Goal: Information Seeking & Learning: Learn about a topic

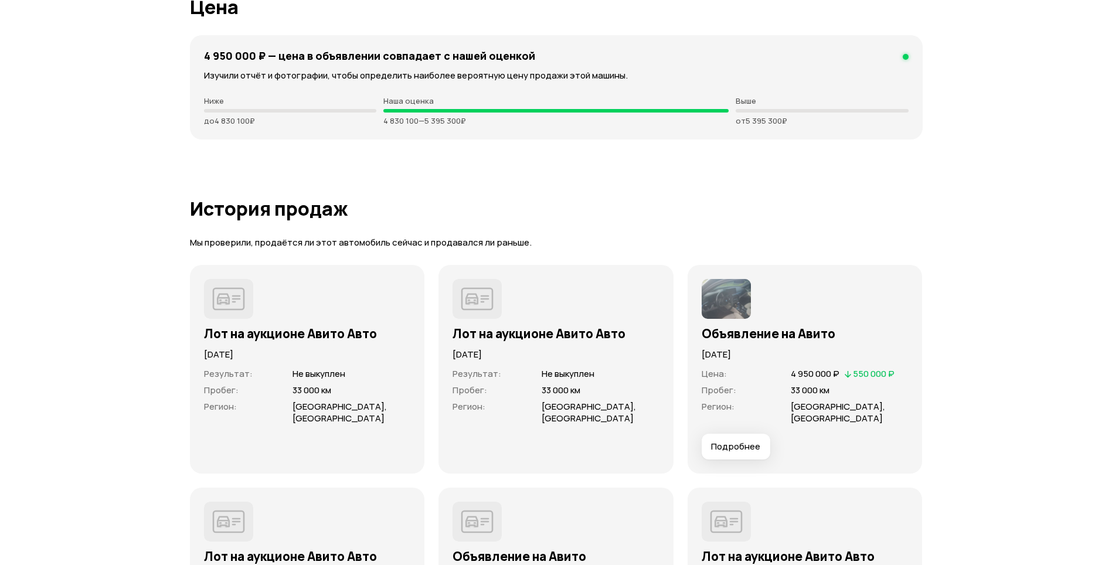
scroll to position [3283, 0]
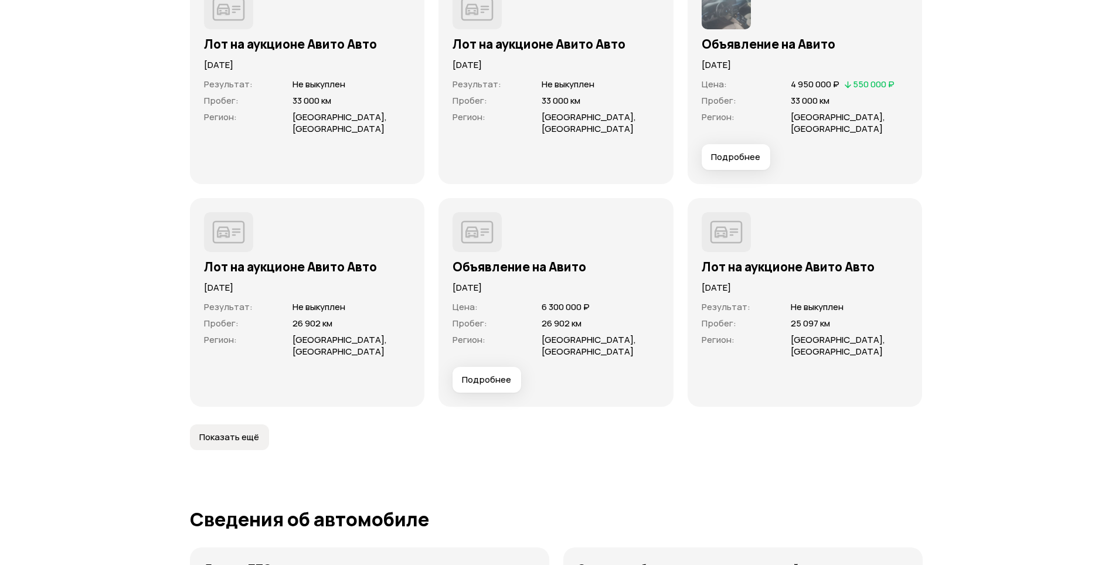
click at [219, 432] on span "Показать ещё" at bounding box center [229, 438] width 60 height 12
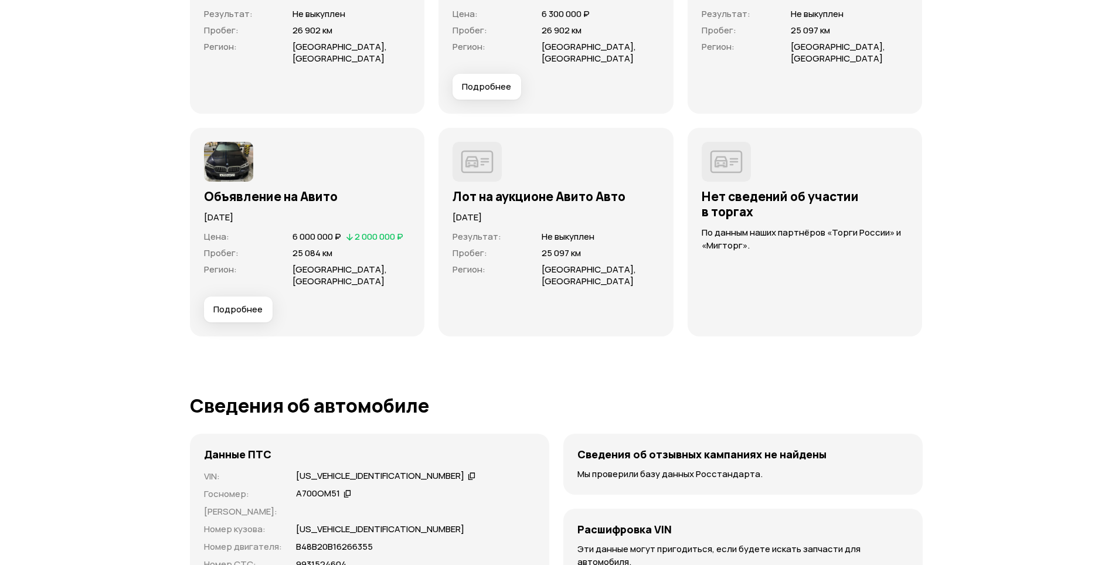
scroll to position [3166, 0]
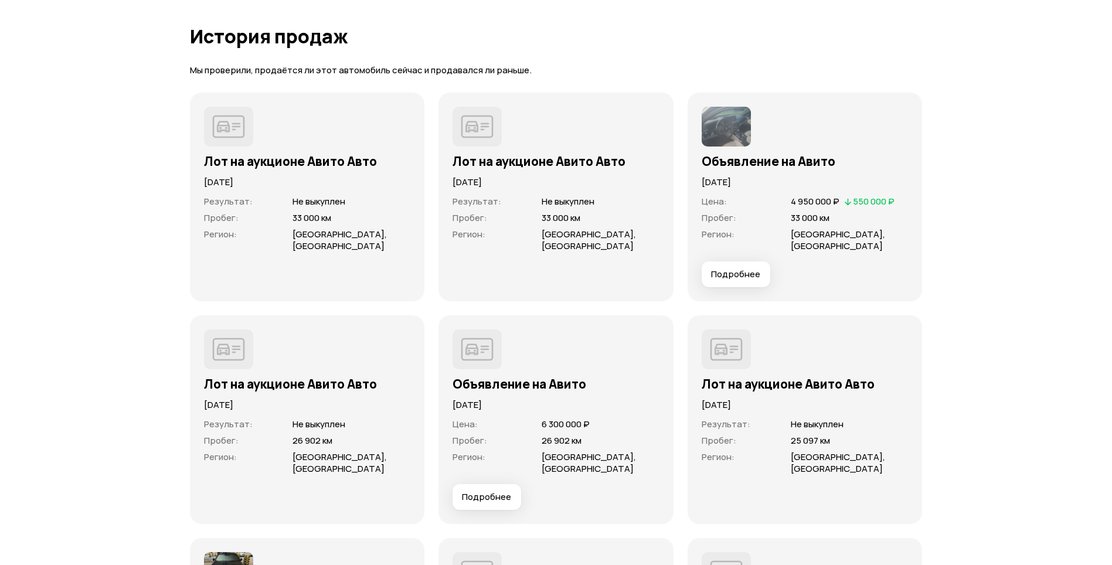
click at [739, 261] on button "Подробнее" at bounding box center [736, 274] width 69 height 26
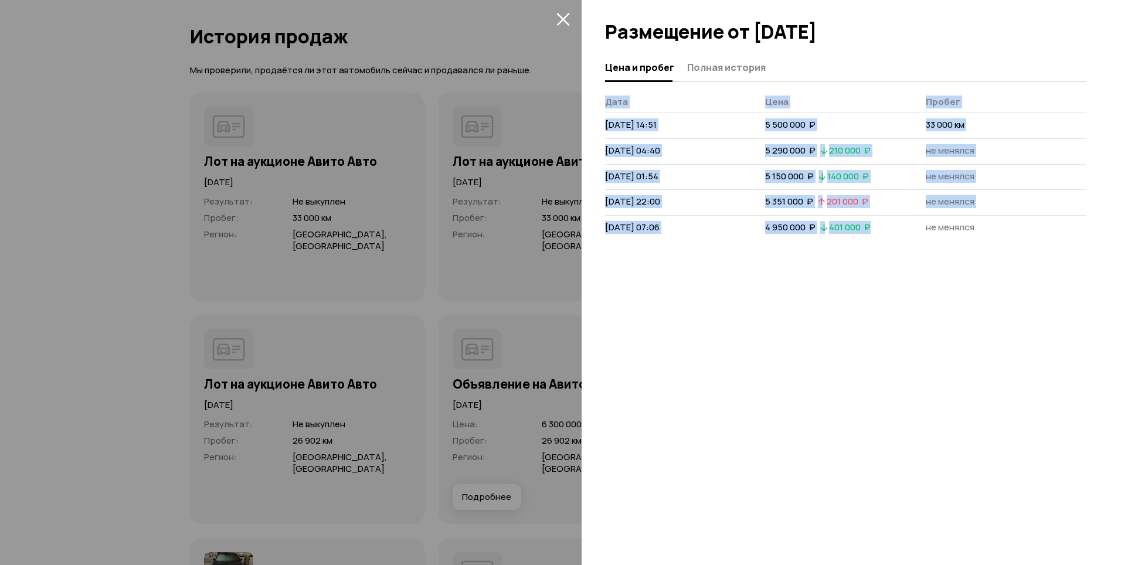
drag, startPoint x: 615, startPoint y: 229, endPoint x: 912, endPoint y: 224, distance: 296.7
click at [912, 224] on div "Цена и пробег Полная история Дата Цена Пробег [DATE] 14:51 5 500 000  ₽ 33 000 …" at bounding box center [851, 309] width 539 height 511
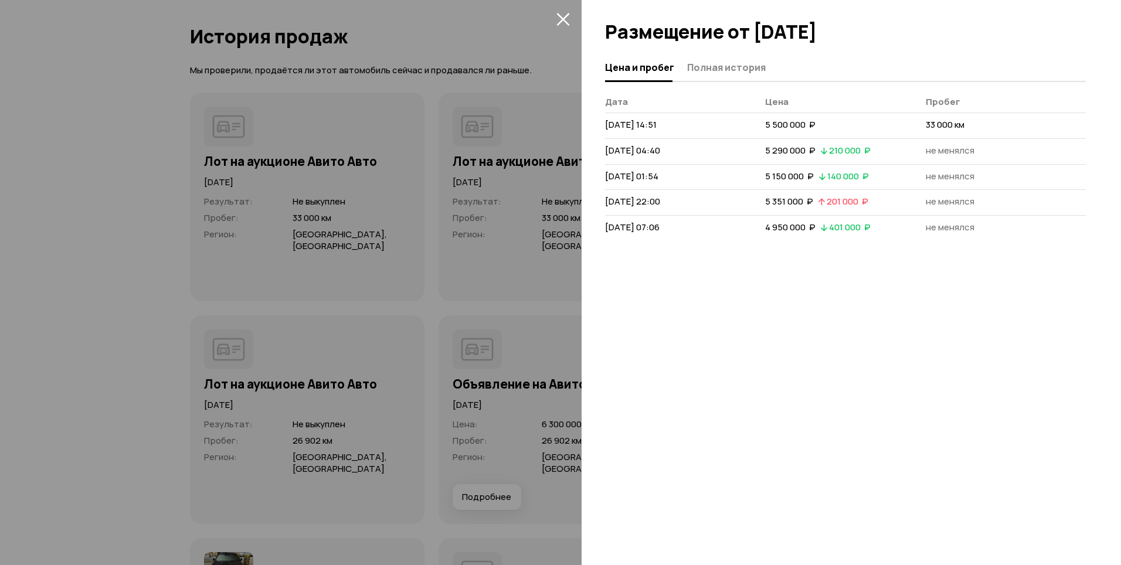
click at [912, 224] on td "4 950 000  ₽   401 000  ₽" at bounding box center [845, 227] width 160 height 25
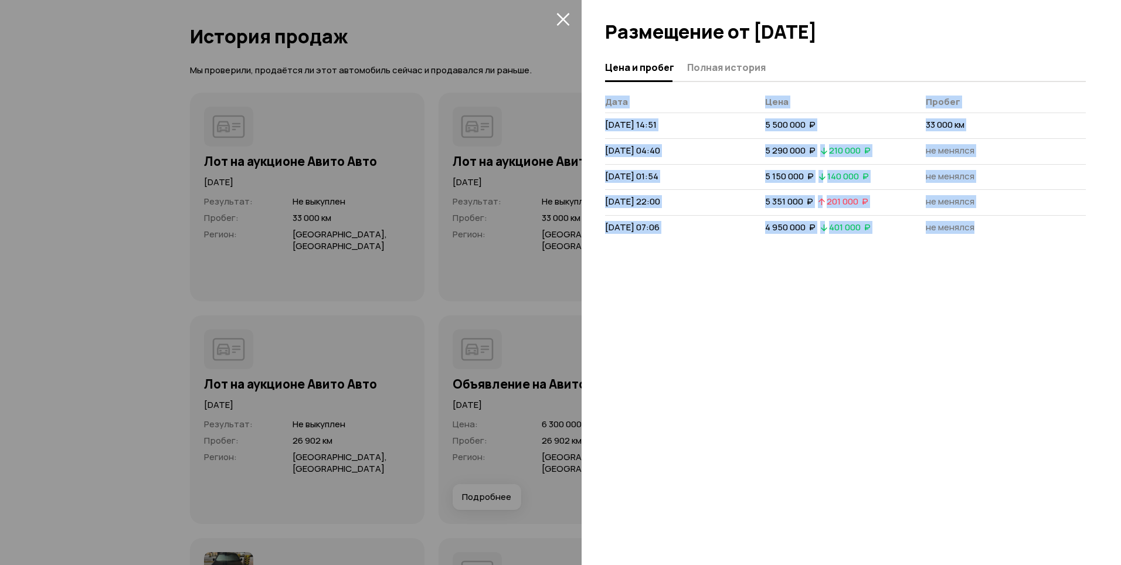
drag, startPoint x: 975, startPoint y: 226, endPoint x: 603, endPoint y: 227, distance: 372.3
click at [603, 227] on div "Цена и пробег Полная история Дата Цена Пробег [DATE] 14:51 5 500 000  ₽ 33 000 …" at bounding box center [851, 309] width 539 height 511
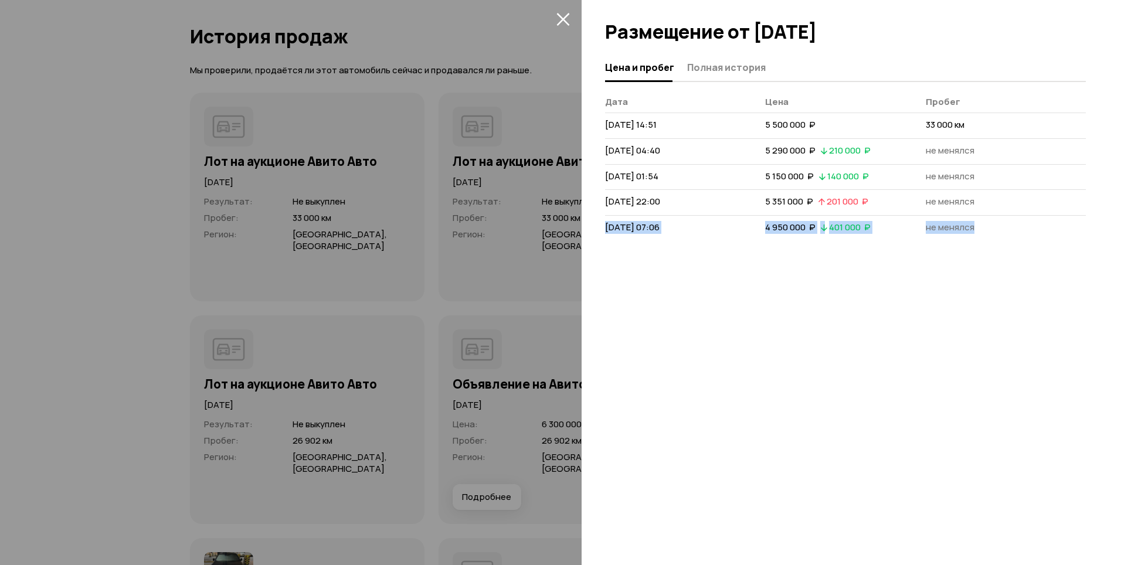
drag, startPoint x: 605, startPoint y: 229, endPoint x: 1013, endPoint y: 218, distance: 407.6
click at [1013, 218] on tr "[DATE] 07:06 4 950 000  ₽   401 000  ₽ не менялся" at bounding box center [845, 227] width 481 height 25
click at [1013, 218] on td "не менялся" at bounding box center [1006, 227] width 160 height 25
click at [565, 17] on icon "закрыть" at bounding box center [562, 19] width 13 height 13
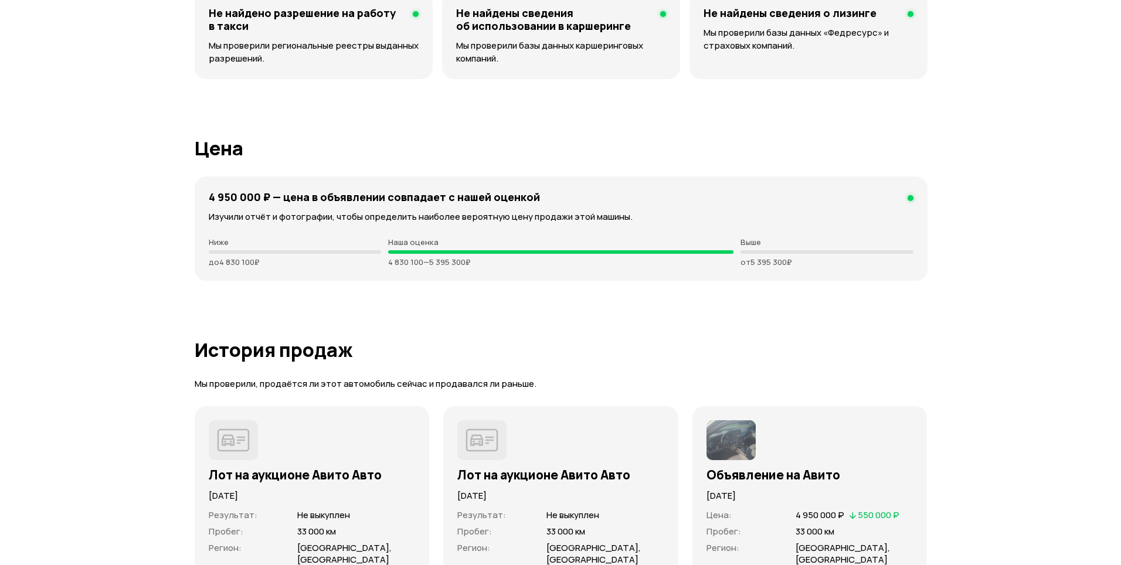
scroll to position [3049, 0]
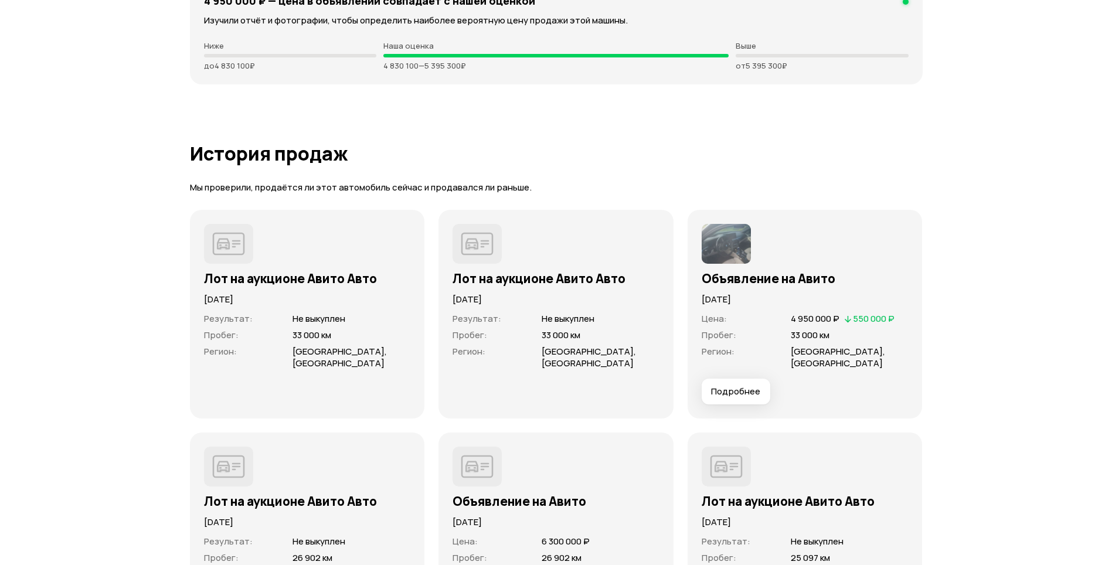
click at [724, 379] on button "Подробнее" at bounding box center [736, 392] width 69 height 26
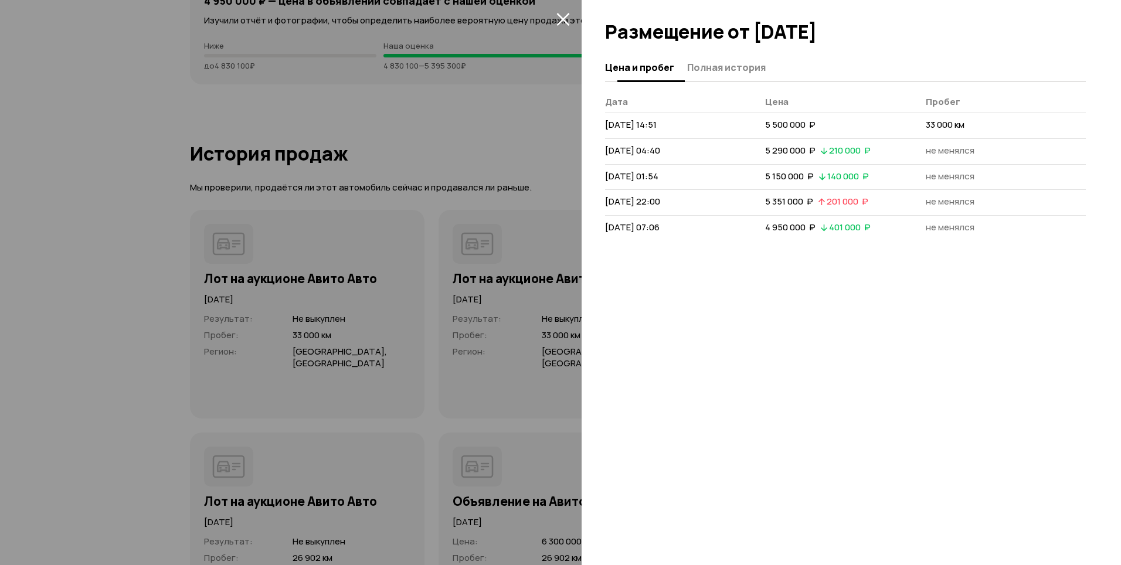
click at [708, 67] on span "Полная история" at bounding box center [726, 68] width 79 height 12
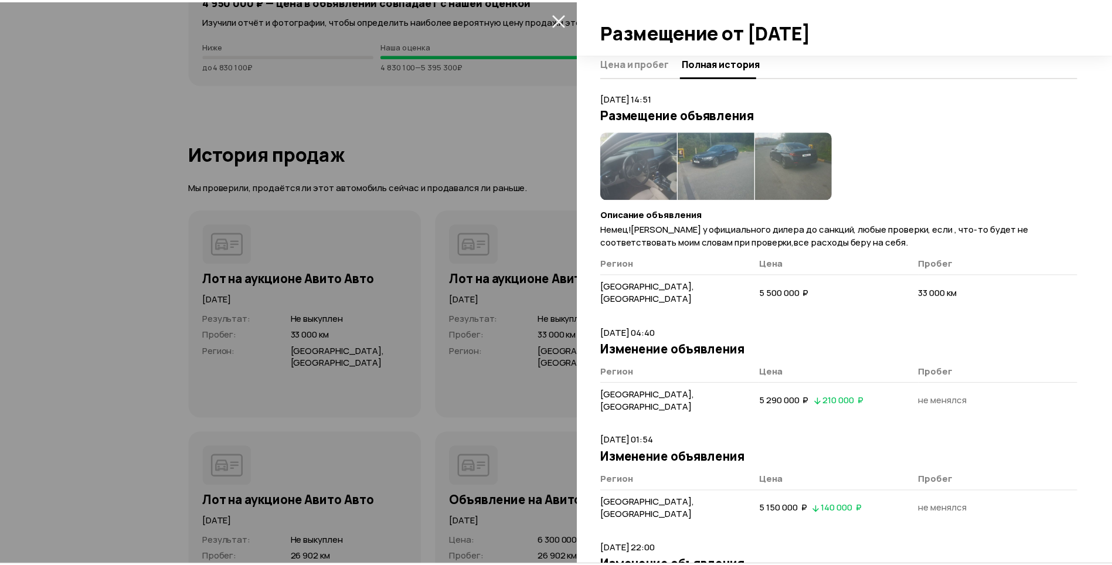
scroll to position [0, 0]
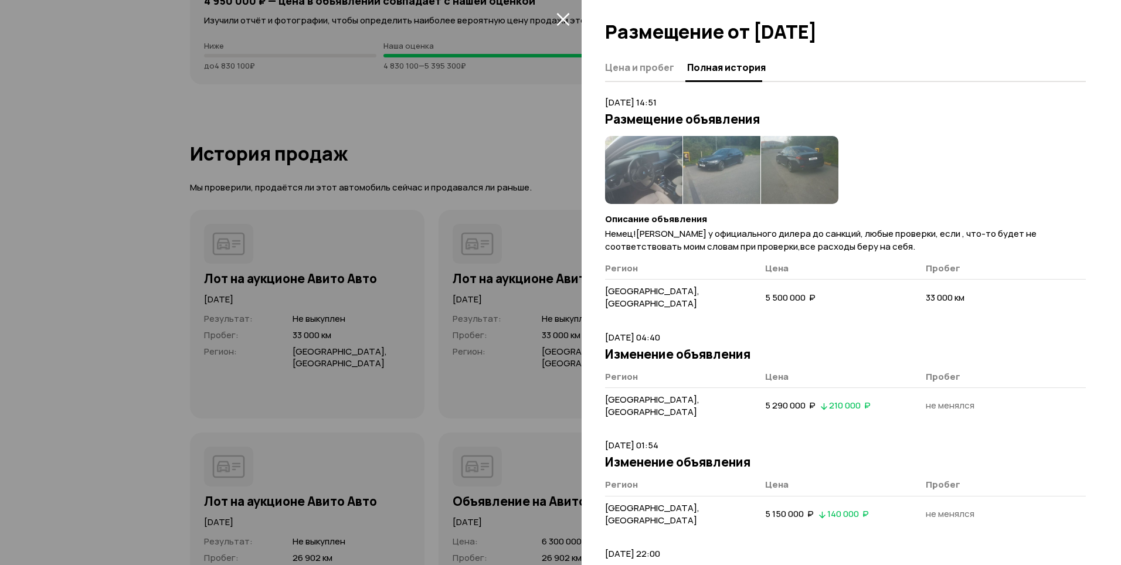
click at [642, 159] on img at bounding box center [643, 170] width 77 height 68
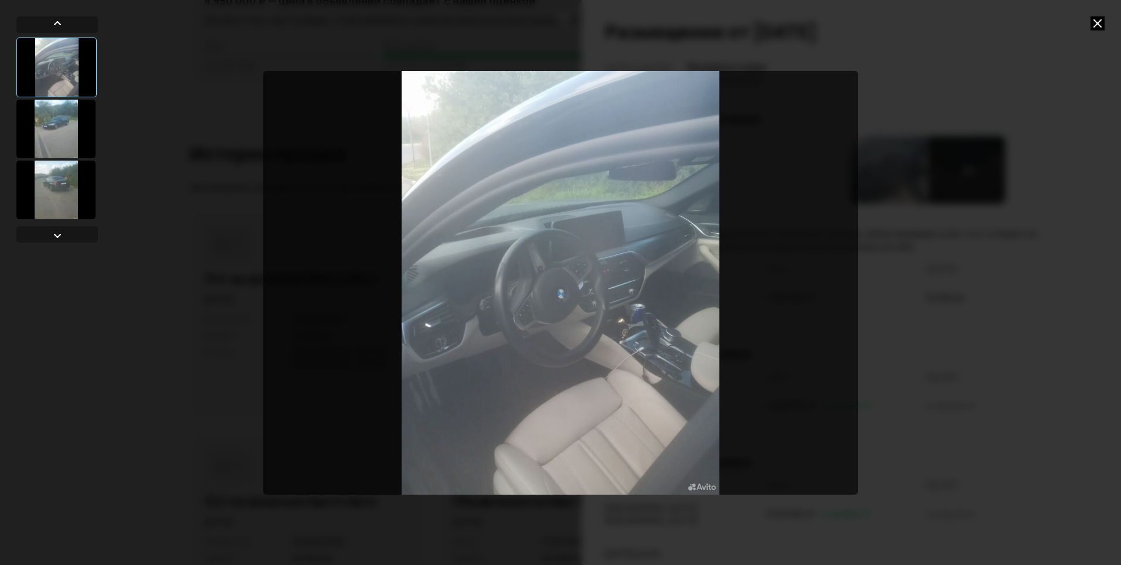
click at [73, 130] on div at bounding box center [55, 129] width 79 height 59
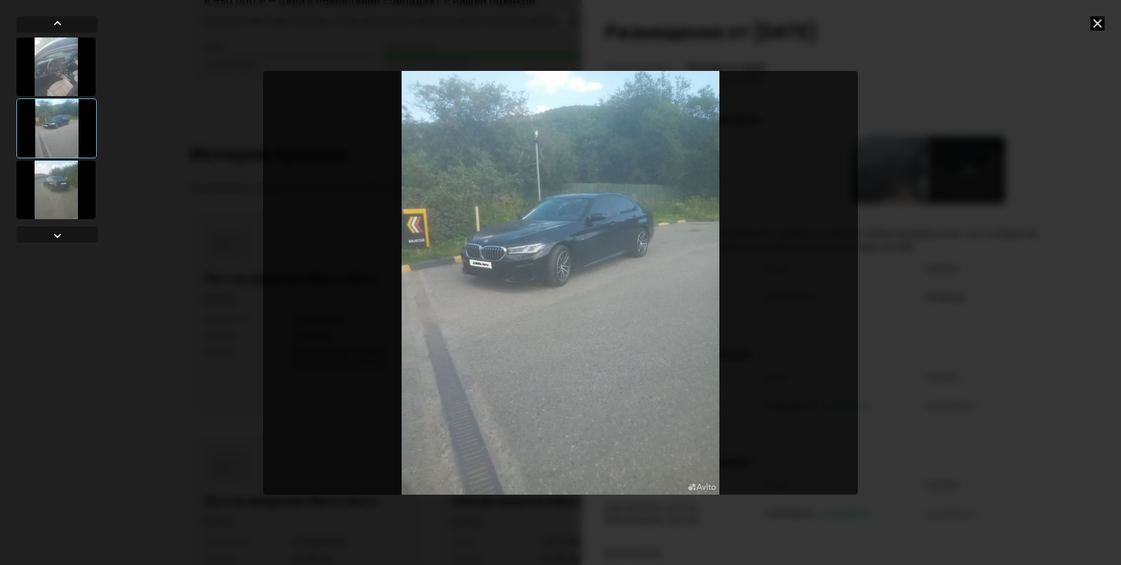
click at [70, 184] on div at bounding box center [55, 190] width 79 height 59
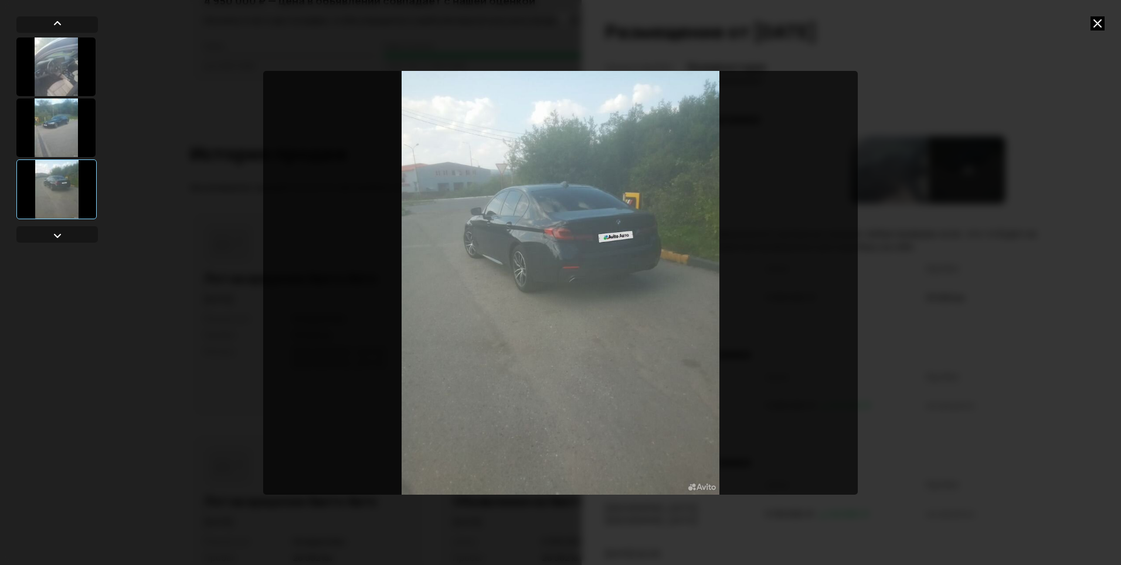
click at [63, 140] on div at bounding box center [55, 128] width 79 height 59
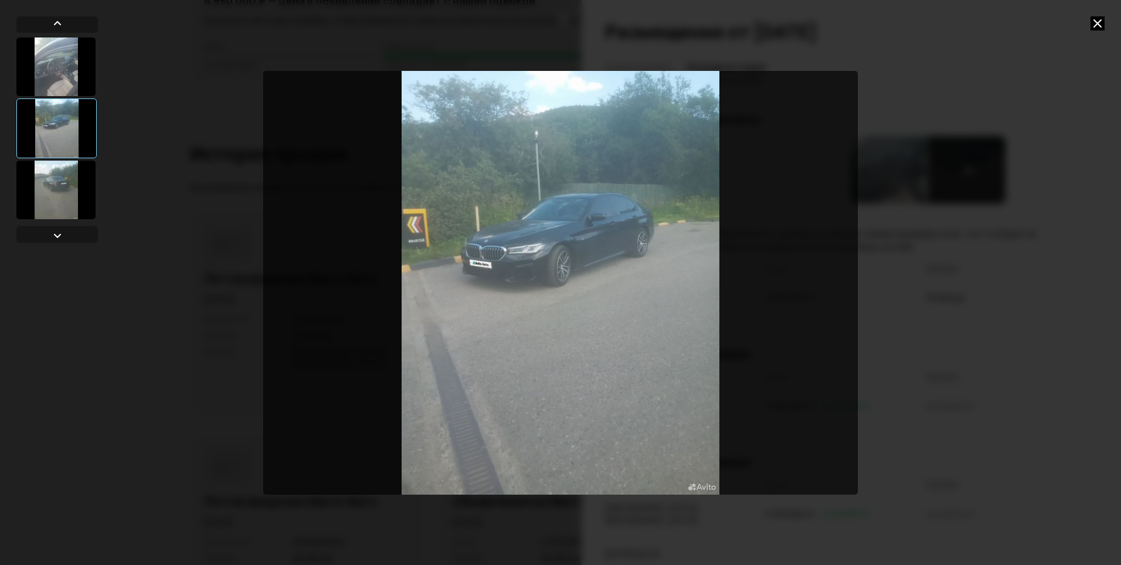
click at [1102, 27] on icon at bounding box center [1098, 23] width 14 height 14
